Goal: Share content

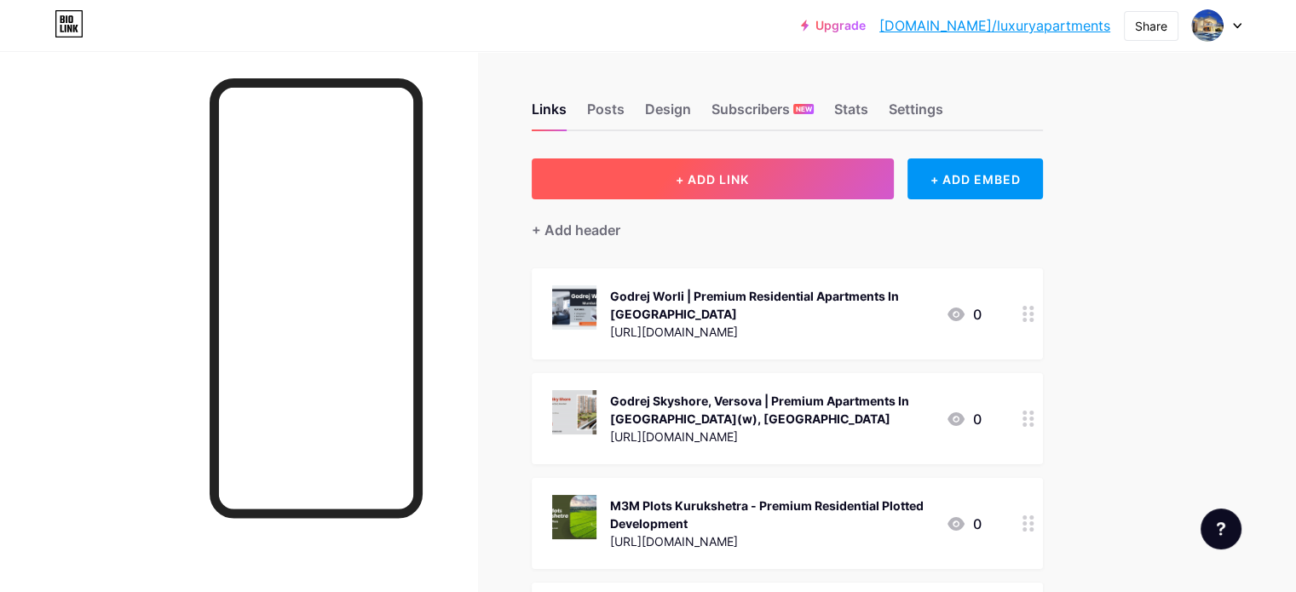
click at [832, 181] on button "+ ADD LINK" at bounding box center [713, 178] width 362 height 41
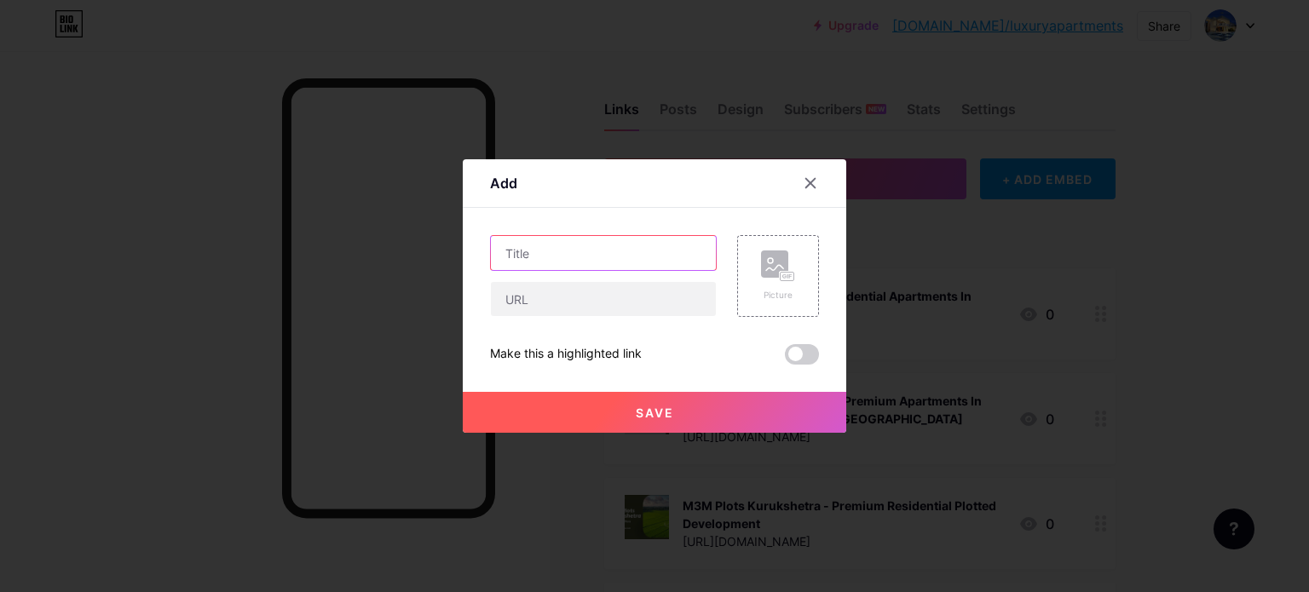
click at [588, 262] on input "text" at bounding box center [603, 253] width 225 height 34
paste input "Birla Khar West | Luxury 3, 4 & 5 BHK Flats In [GEOGRAPHIC_DATA]"
type input "Birla Khar West | Luxury 3, 4 & 5 BHK Flats In [GEOGRAPHIC_DATA]"
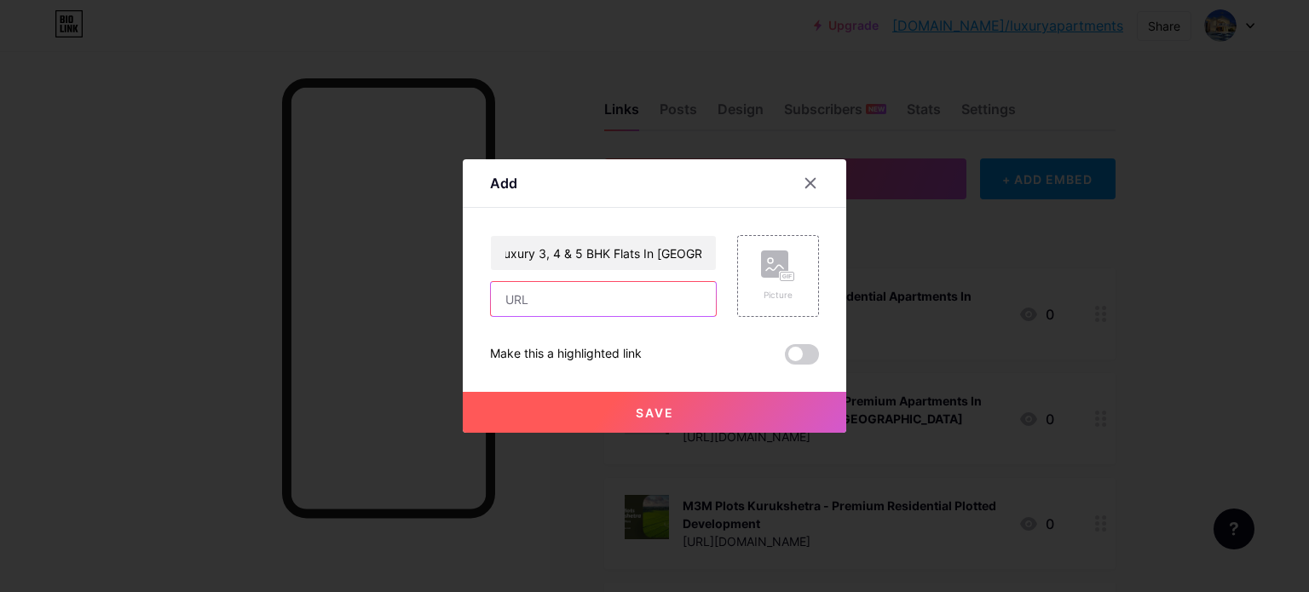
scroll to position [0, 0]
drag, startPoint x: 567, startPoint y: 306, endPoint x: 583, endPoint y: 222, distance: 85.1
click at [567, 306] on input "text" at bounding box center [603, 299] width 225 height 34
paste input "[URL][DOMAIN_NAME]"
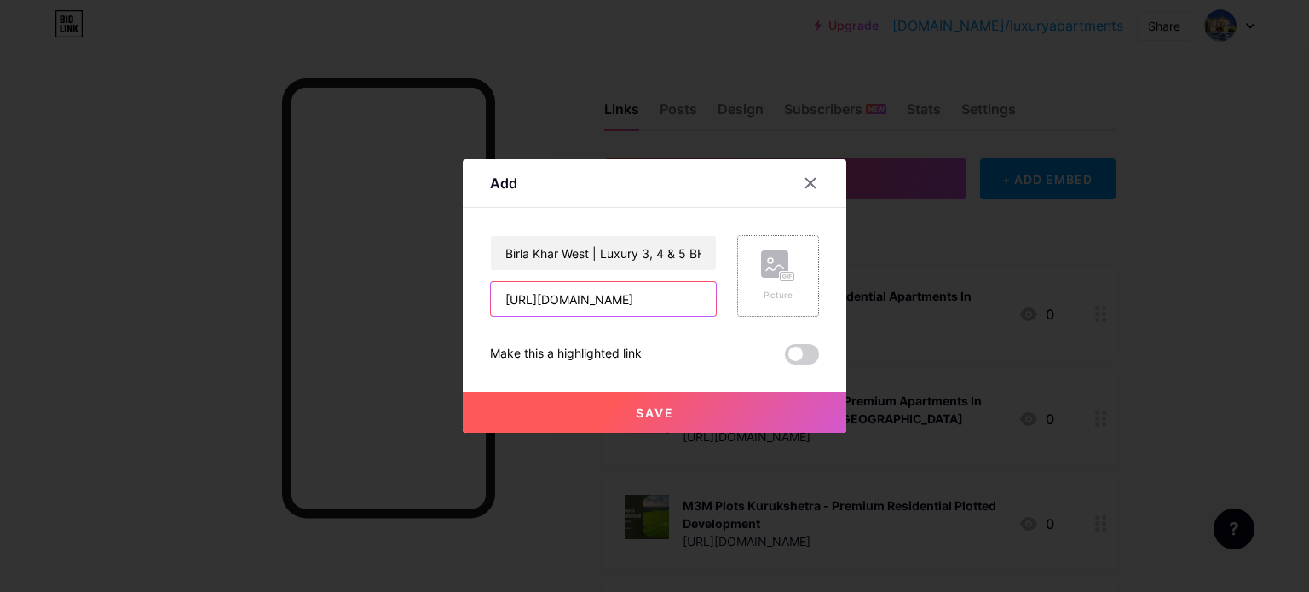
type input "[URL][DOMAIN_NAME]"
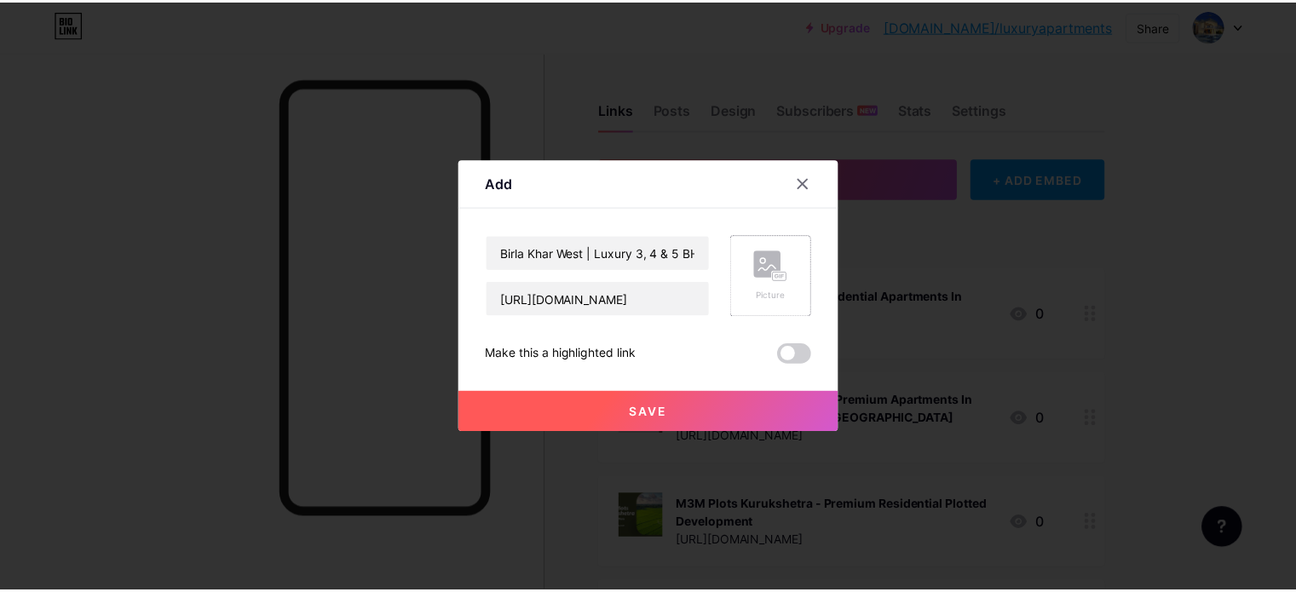
scroll to position [0, 0]
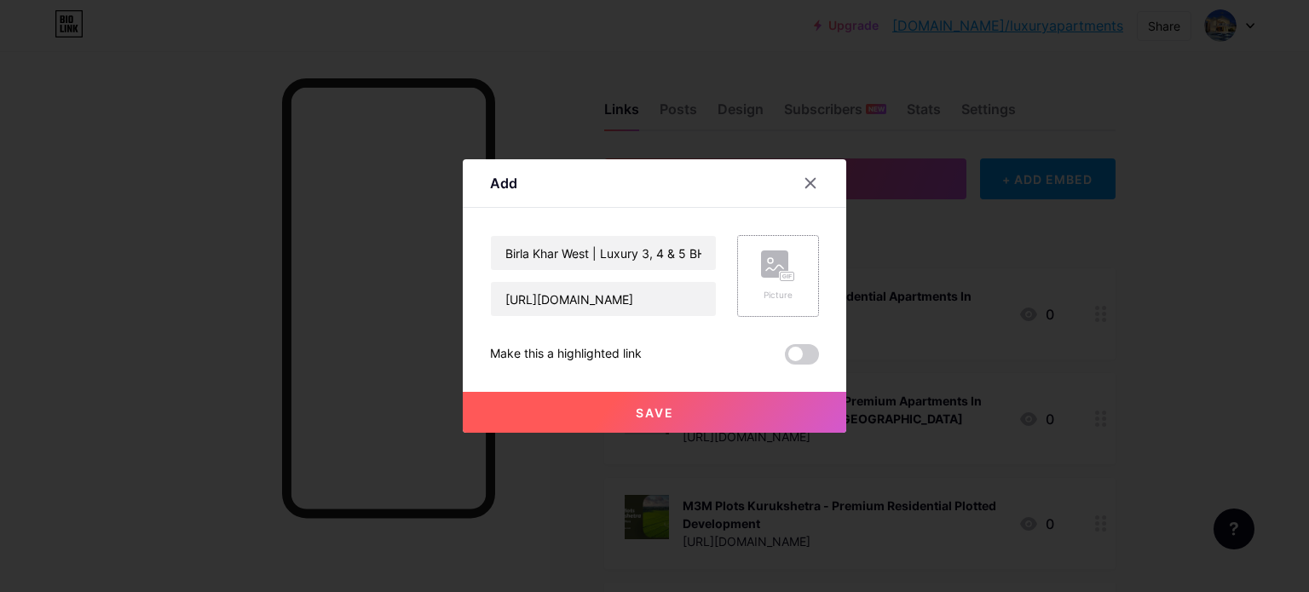
click at [782, 261] on icon at bounding box center [778, 267] width 34 height 32
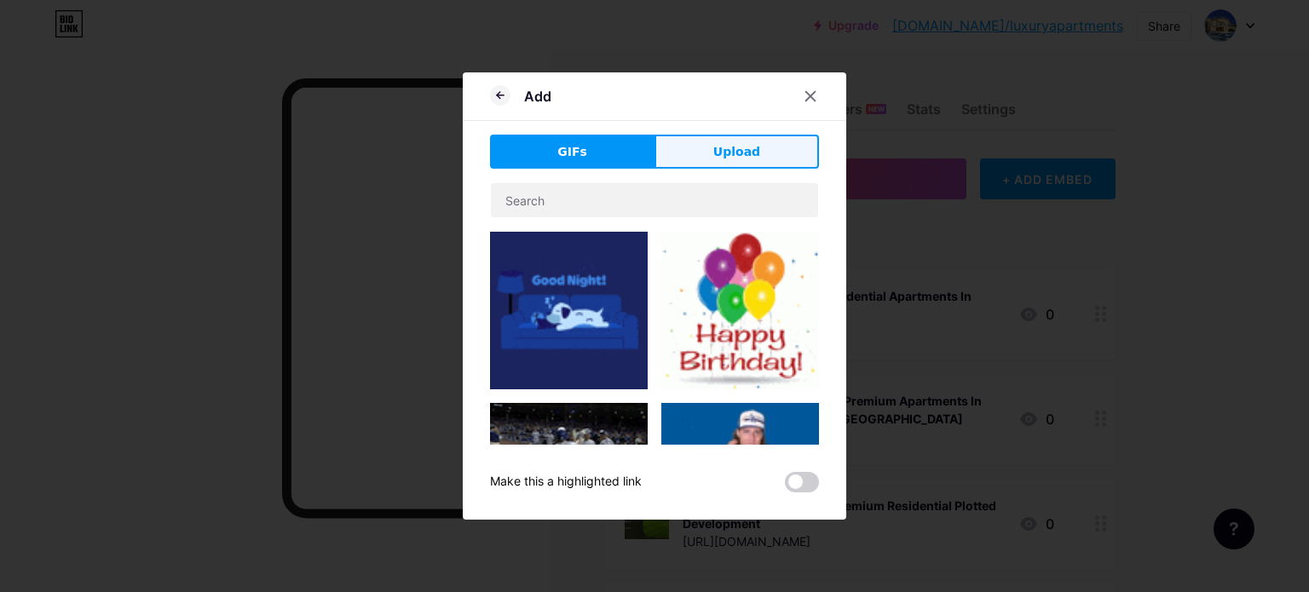
click at [726, 151] on span "Upload" at bounding box center [736, 152] width 47 height 18
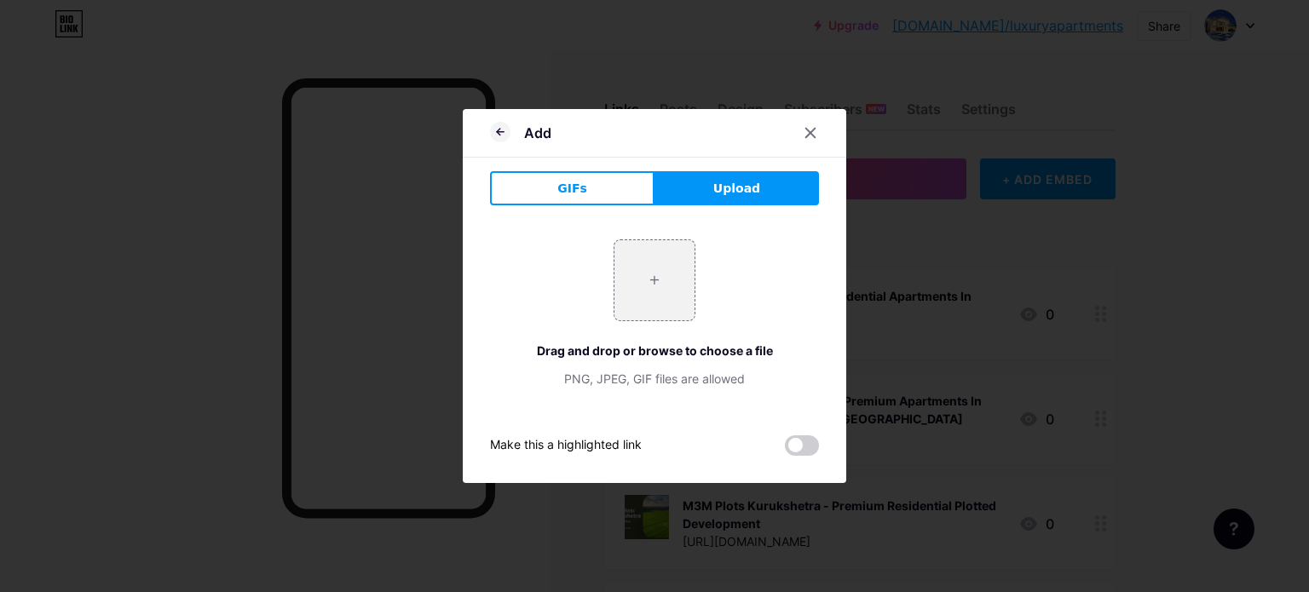
click at [716, 187] on span "Upload" at bounding box center [736, 189] width 47 height 18
click at [655, 280] on input "file" at bounding box center [654, 280] width 80 height 80
type input "C:\fakepath\2.jpg"
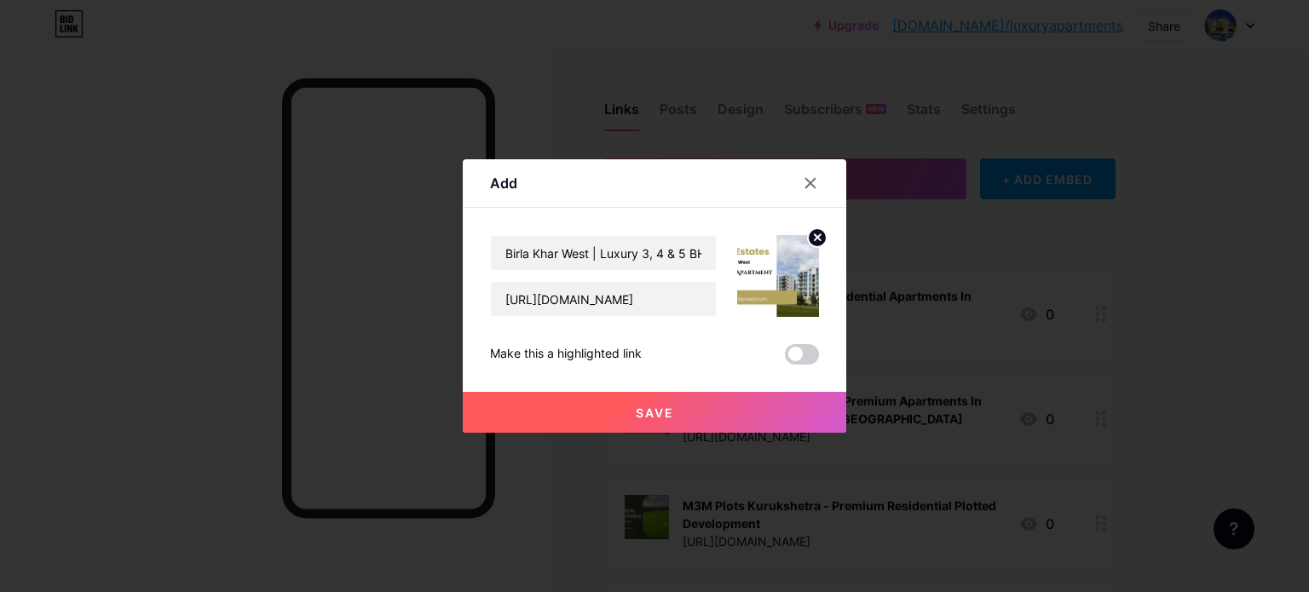
click at [668, 404] on button "Save" at bounding box center [654, 412] width 383 height 41
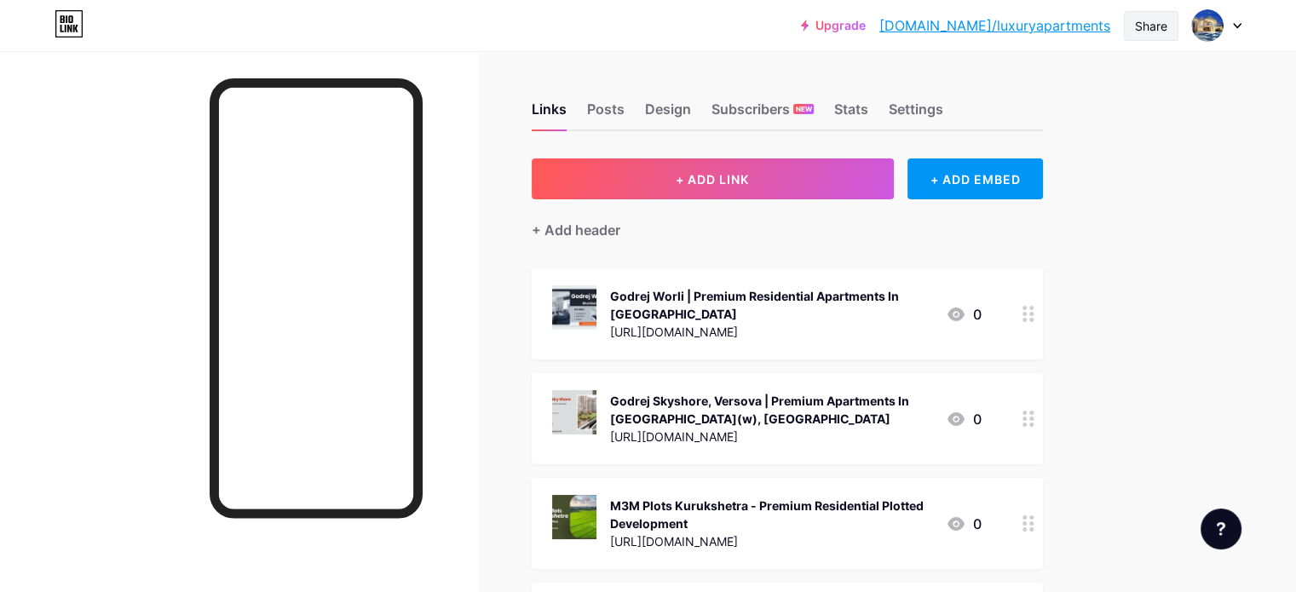
click at [1139, 24] on div "Share" at bounding box center [1151, 26] width 32 height 18
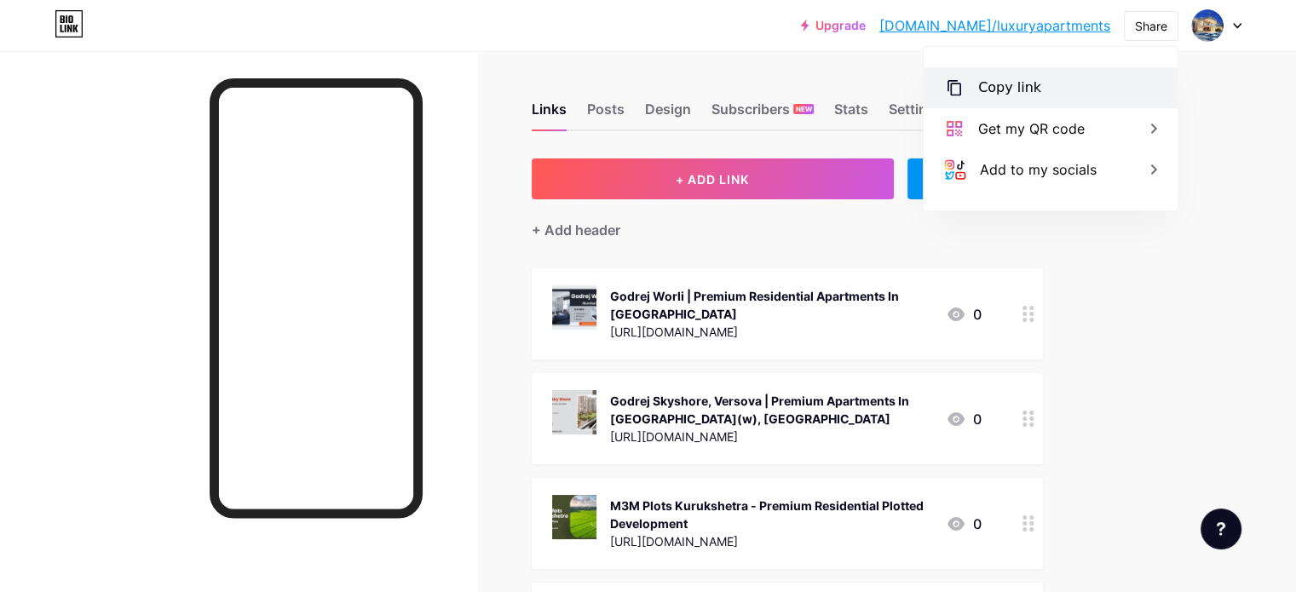
click at [1057, 82] on div "Copy link" at bounding box center [1051, 87] width 254 height 41
